Goal: Information Seeking & Learning: Learn about a topic

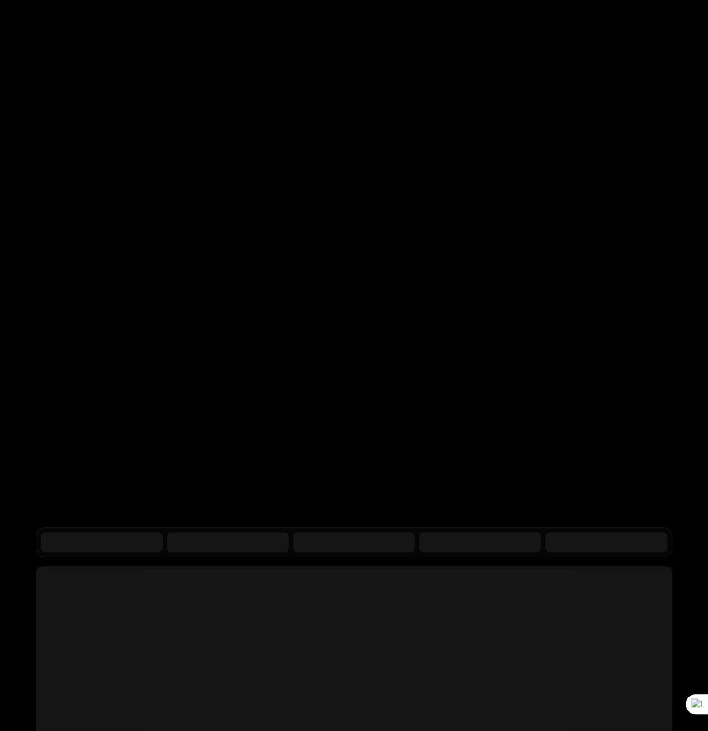
click at [317, 291] on div "RELEASED 🔥 Credit burndown Billing built for product velocity Schematic lets de…" at bounding box center [354, 166] width 708 height 267
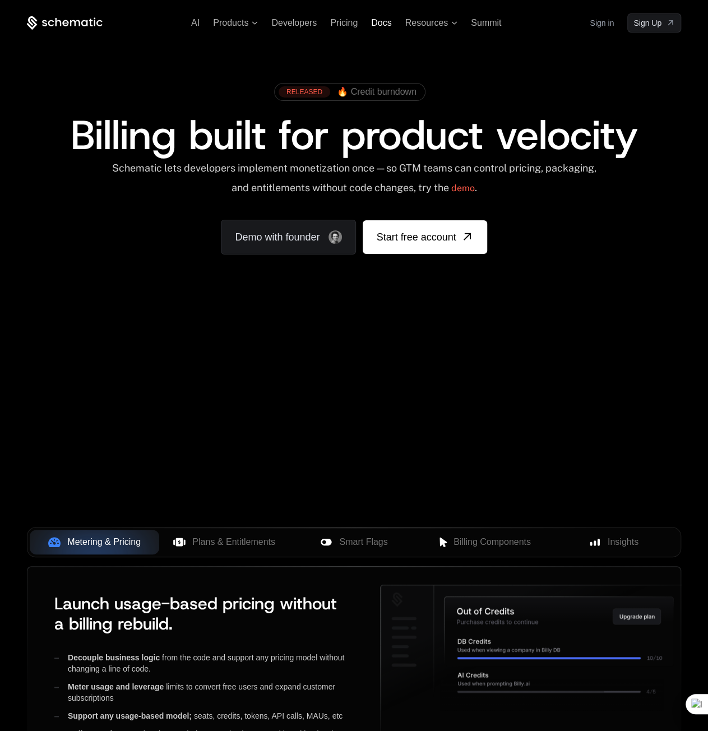
click at [379, 25] on span "Docs" at bounding box center [381, 23] width 20 height 10
click at [428, 20] on span "Resources" at bounding box center [426, 23] width 43 height 10
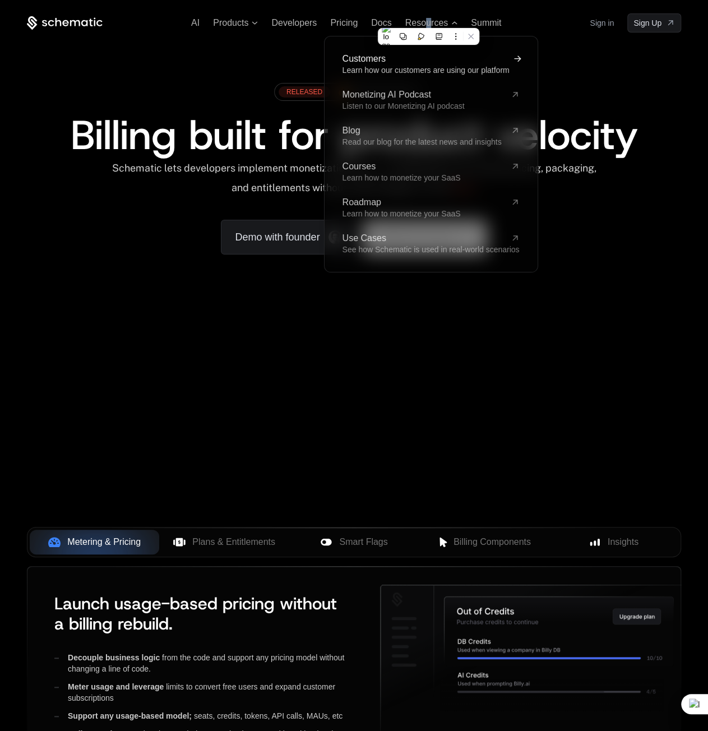
click at [389, 69] on span "Learn how our customers are using our platform" at bounding box center [425, 70] width 167 height 9
click at [371, 67] on span "Learn how our customers are using our platform" at bounding box center [425, 70] width 167 height 9
click at [536, 61] on div "Customers Learn how our customers are using our platform Monetizing AI Podcast …" at bounding box center [430, 154] width 213 height 236
click at [499, 66] on span "Learn how our customers are using our platform" at bounding box center [425, 70] width 167 height 9
click at [508, 63] on link "Customers Learn how our customers are using our platform" at bounding box center [430, 64] width 177 height 20
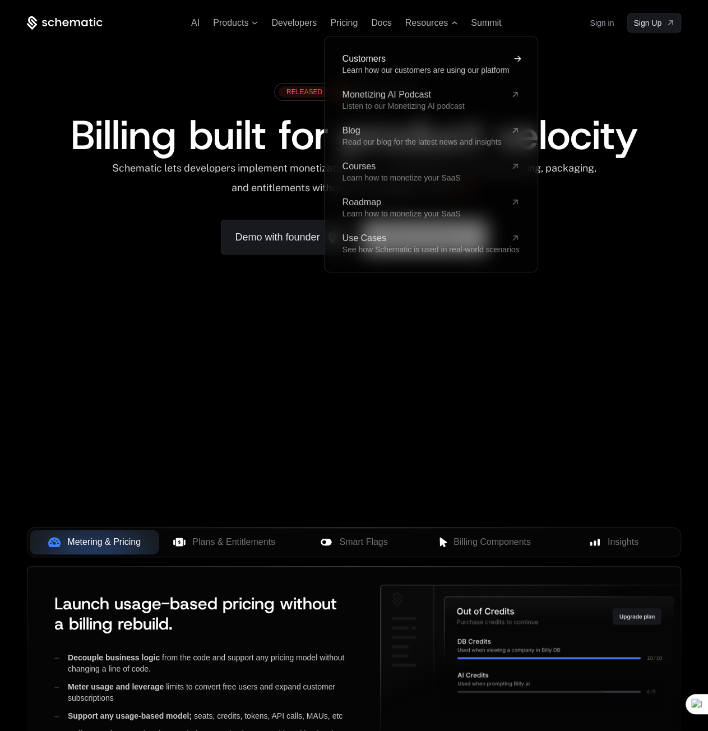
click at [514, 60] on icon at bounding box center [516, 58] width 13 height 13
click at [371, 18] on span "Docs" at bounding box center [381, 23] width 20 height 10
click at [389, 196] on div "Customers Learn how our customers are using our platform Monetizing AI Podcast …" at bounding box center [430, 154] width 177 height 200
click at [382, 208] on link "Roadmap Learn how to monetize your SaaS" at bounding box center [430, 208] width 177 height 20
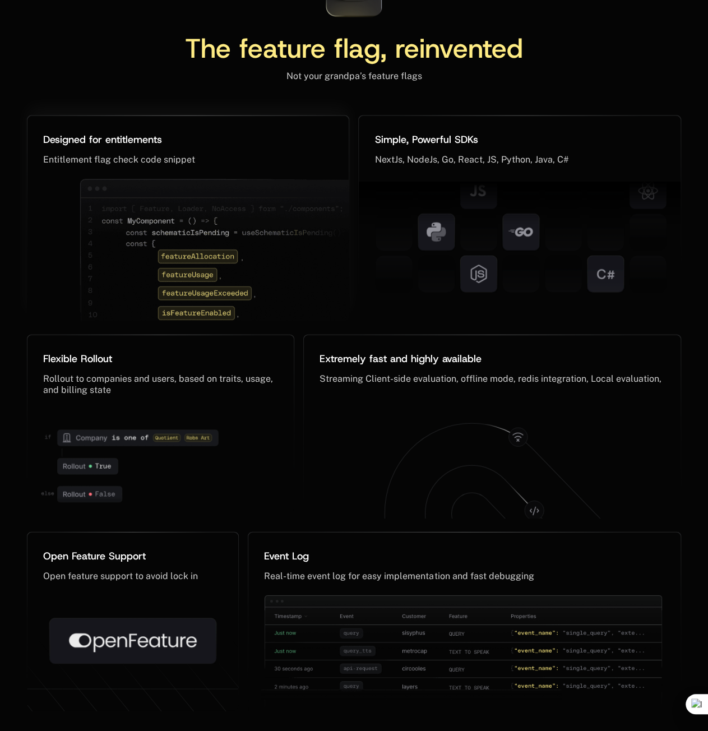
scroll to position [5267, 0]
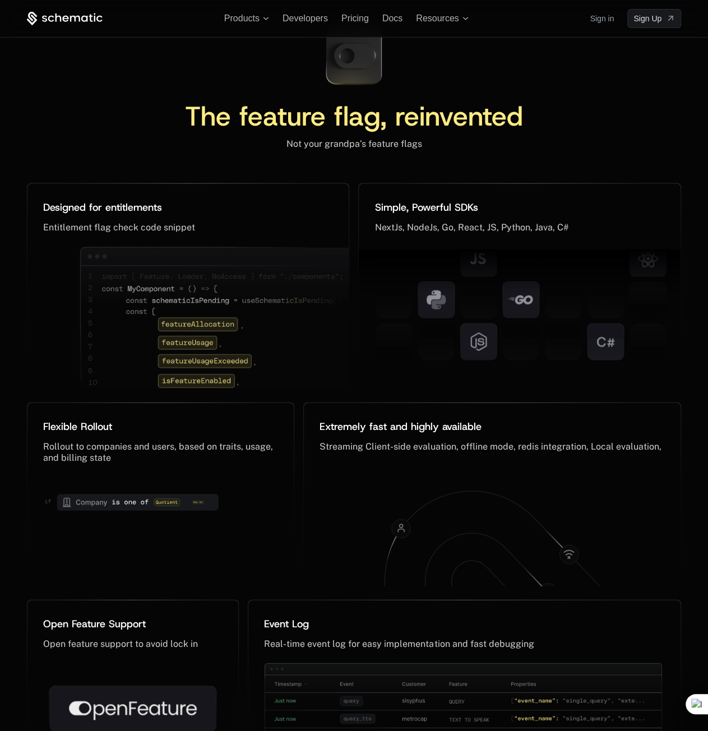
drag, startPoint x: 45, startPoint y: 164, endPoint x: 14, endPoint y: 220, distance: 64.2
click at [2, 228] on div "The feature flag, reinvented Not your grandpa’s feature flags Designed for enti…" at bounding box center [354, 399] width 708 height 763
drag, startPoint x: 38, startPoint y: 164, endPoint x: 131, endPoint y: 169, distance: 93.7
click at [129, 183] on div "Designed for entitlements ﻿ Entitlement flag check code snippet ﻿" at bounding box center [187, 214] width 321 height 63
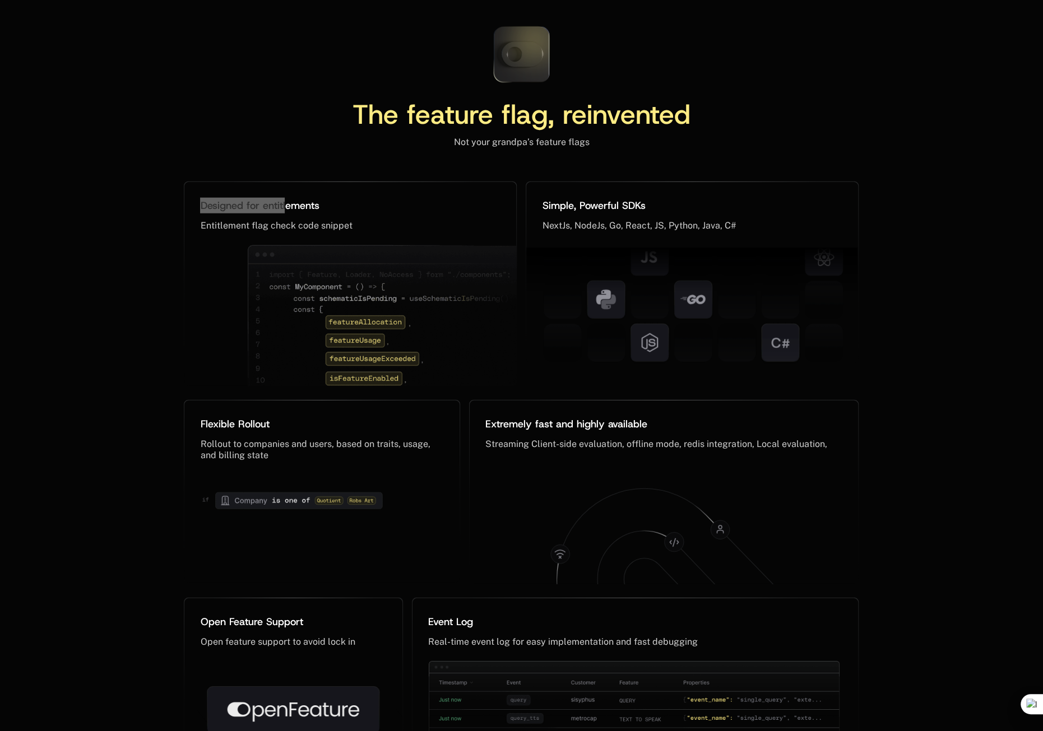
scroll to position [5181, 0]
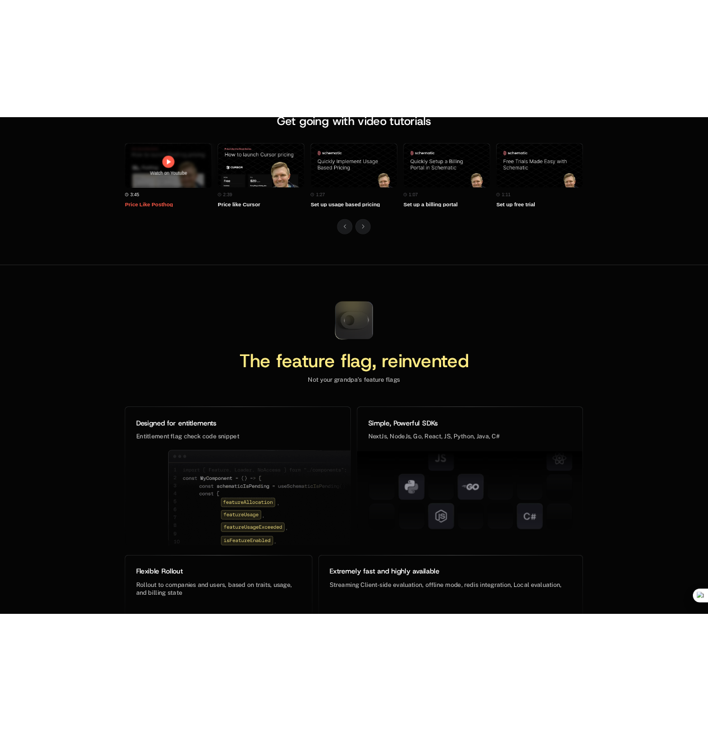
scroll to position [5136, 0]
